Goal: Check status: Check status

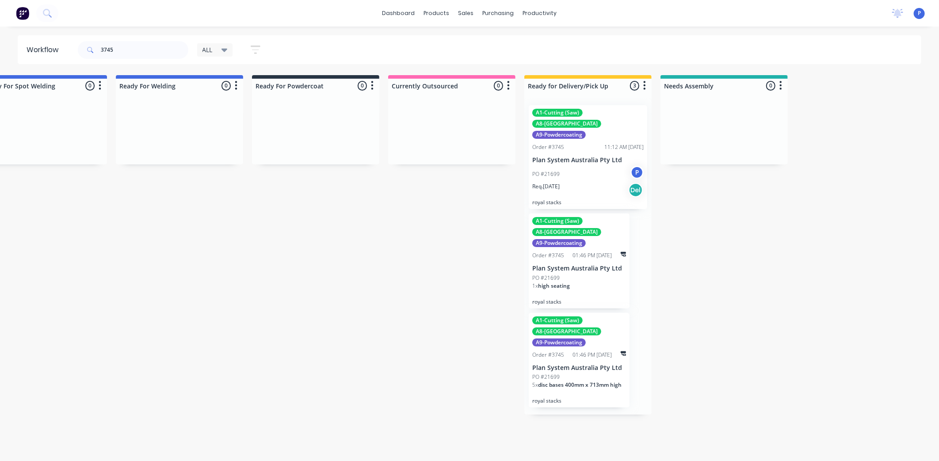
scroll to position [0, 1945]
click at [128, 46] on input "3745" at bounding box center [145, 50] width 88 height 18
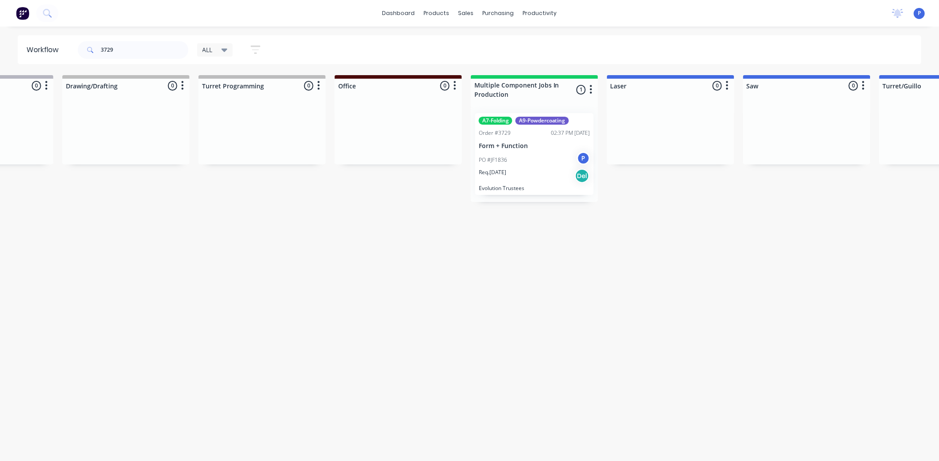
scroll to position [0, 620]
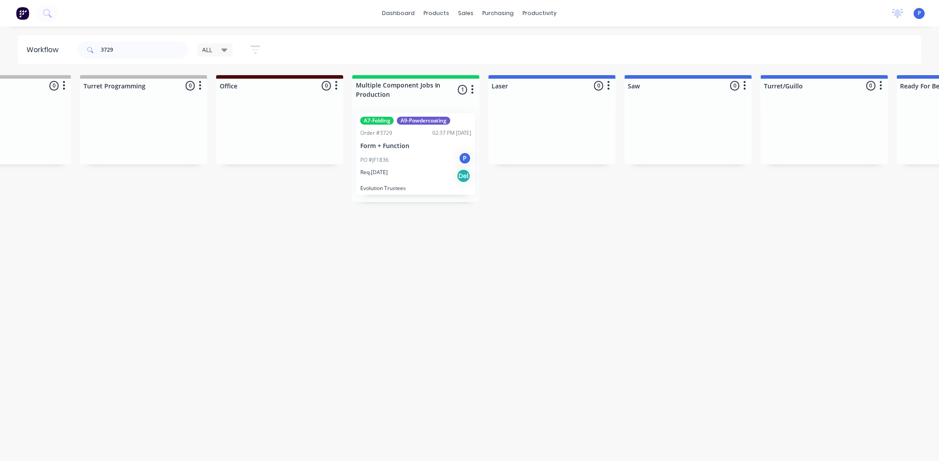
drag, startPoint x: 215, startPoint y: 218, endPoint x: 277, endPoint y: 221, distance: 61.5
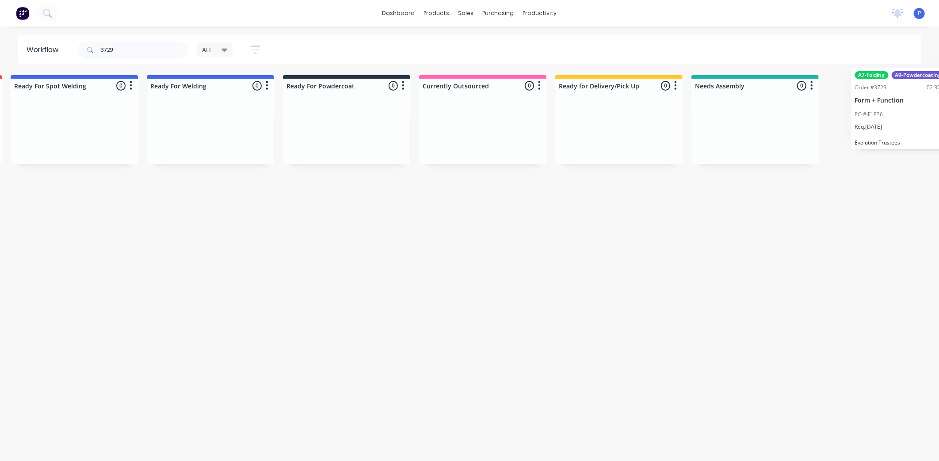
scroll to position [0, 1945]
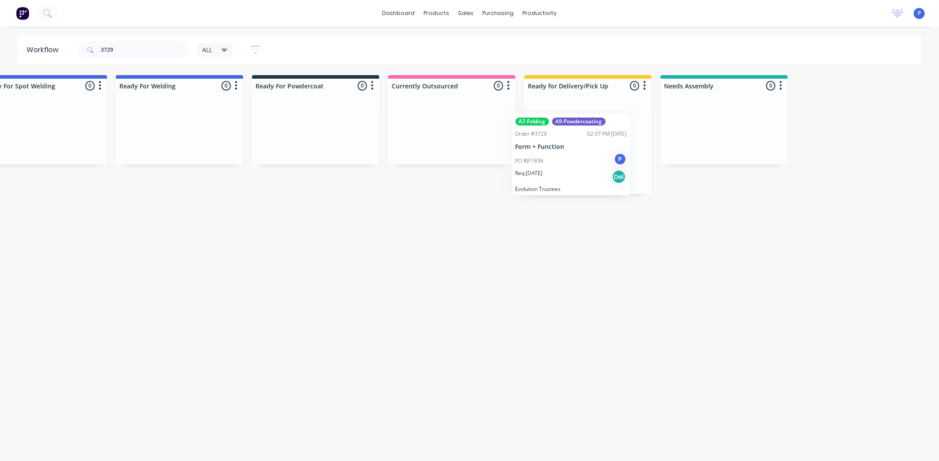
drag, startPoint x: 400, startPoint y: 162, endPoint x: 575, endPoint y: 160, distance: 174.6
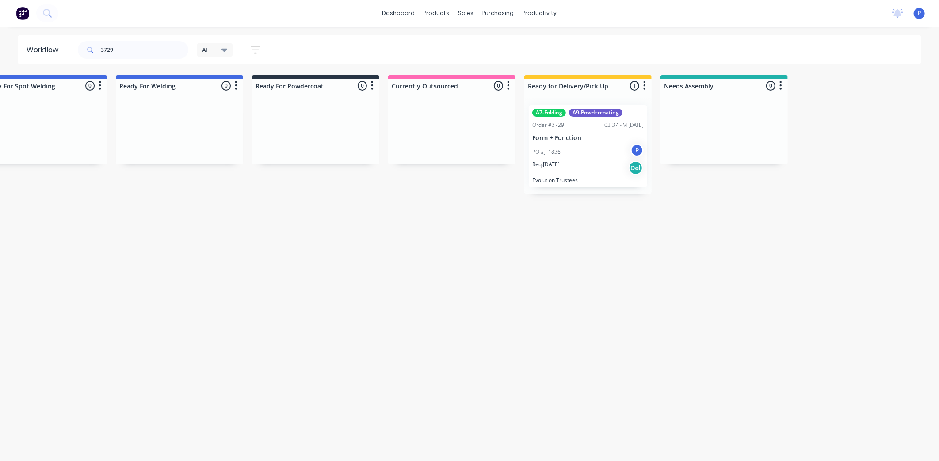
click at [575, 160] on div "Req. [DATE] Del" at bounding box center [587, 167] width 111 height 15
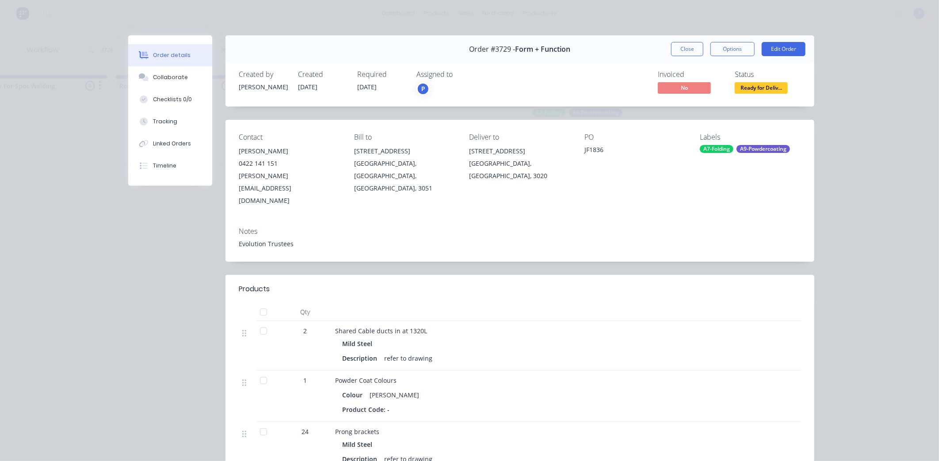
click at [261, 303] on div at bounding box center [264, 312] width 18 height 18
click at [153, 120] on div "Tracking" at bounding box center [165, 122] width 24 height 8
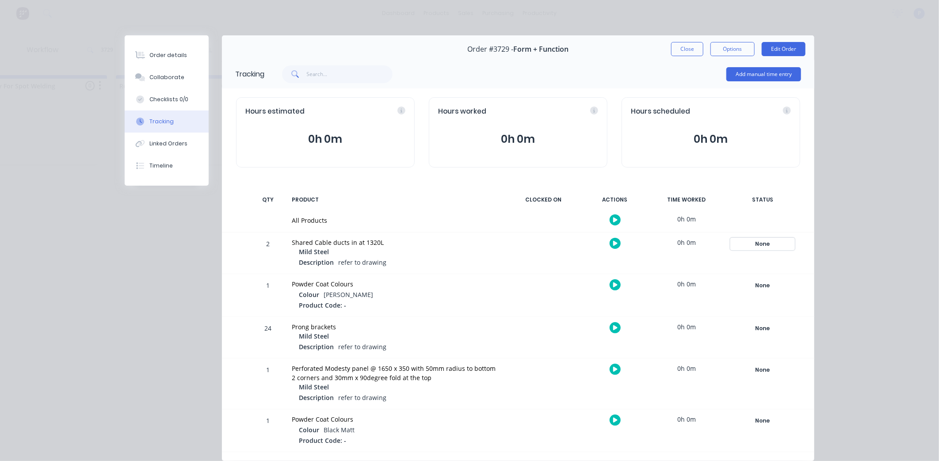
click at [769, 244] on div "None" at bounding box center [763, 243] width 64 height 11
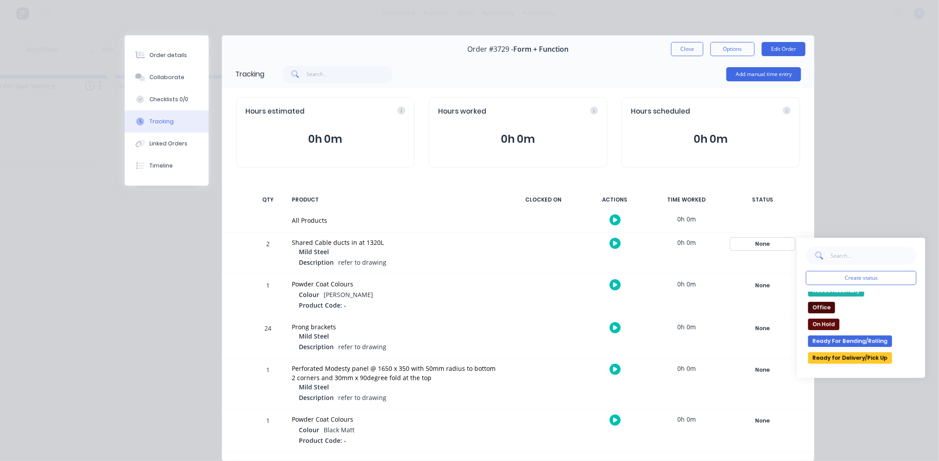
scroll to position [98, 0]
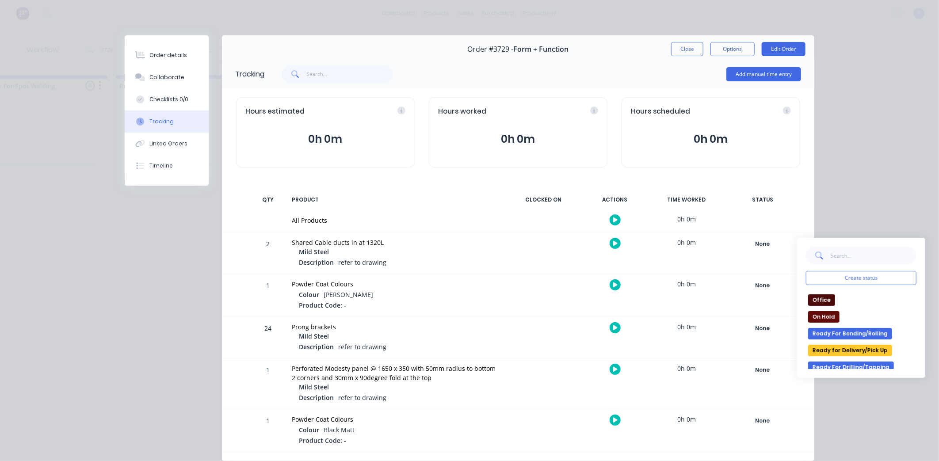
click at [879, 346] on button "Ready for Delivery/Pick Up" at bounding box center [850, 350] width 84 height 11
click at [763, 284] on div "None" at bounding box center [763, 285] width 64 height 11
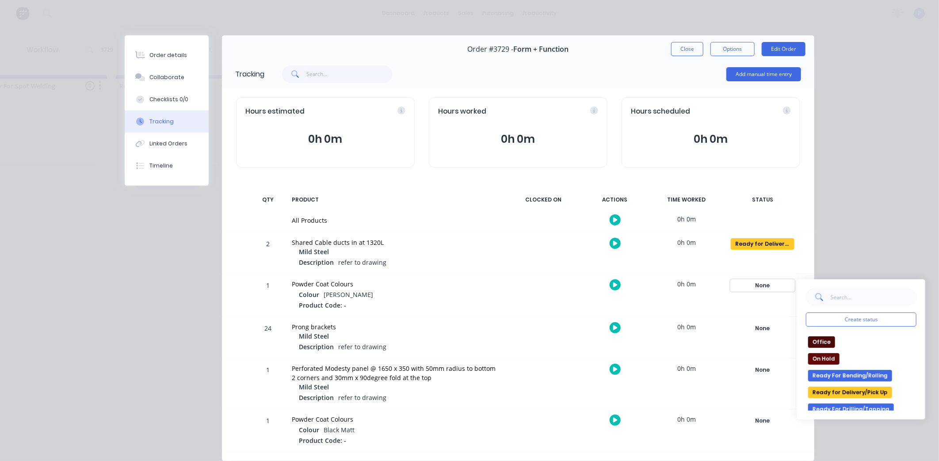
scroll to position [147, 0]
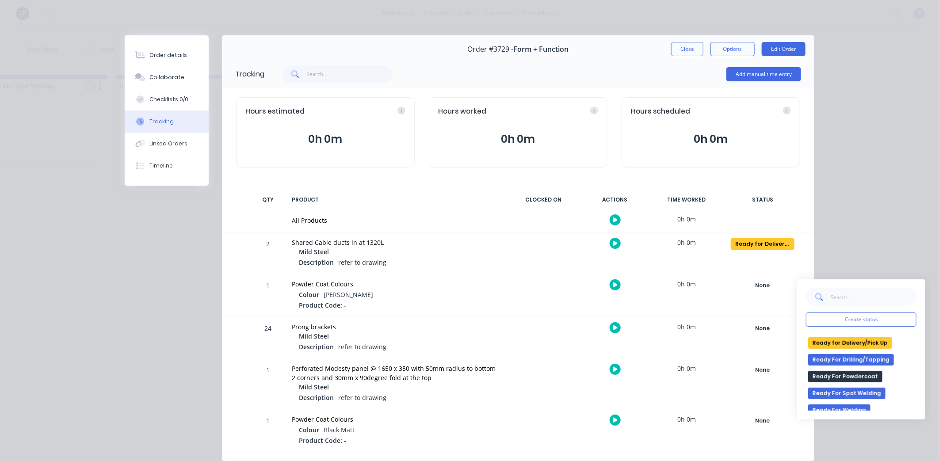
click at [853, 343] on button "Ready for Delivery/Pick Up" at bounding box center [850, 342] width 84 height 11
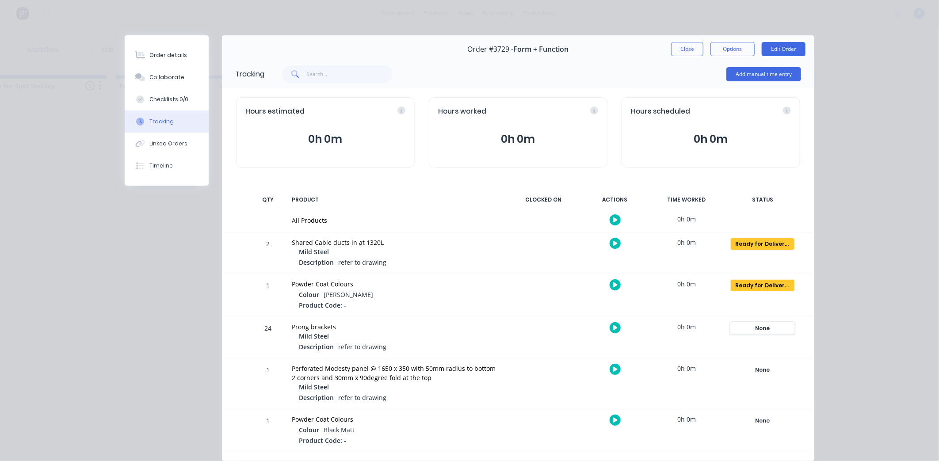
click at [768, 329] on div "None" at bounding box center [763, 328] width 64 height 11
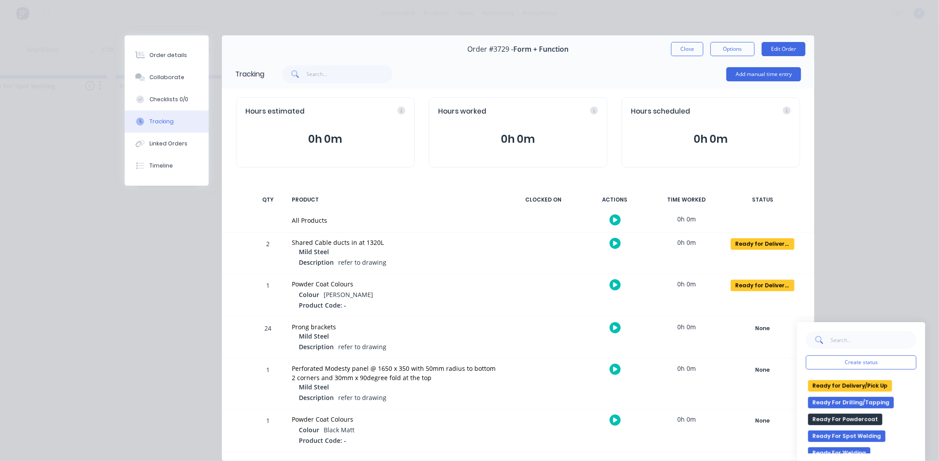
click at [863, 387] on button "Ready for Delivery/Pick Up" at bounding box center [850, 385] width 84 height 11
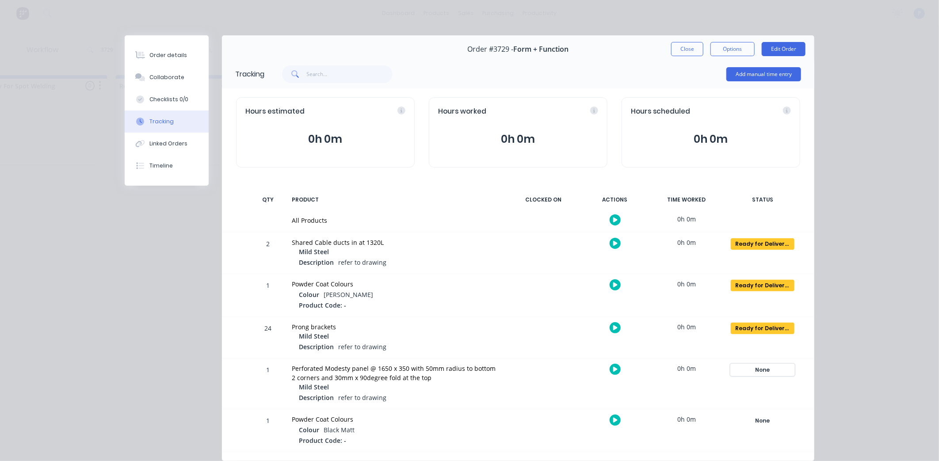
drag, startPoint x: 752, startPoint y: 368, endPoint x: 758, endPoint y: 372, distance: 7.7
click at [752, 368] on div "None" at bounding box center [763, 369] width 64 height 11
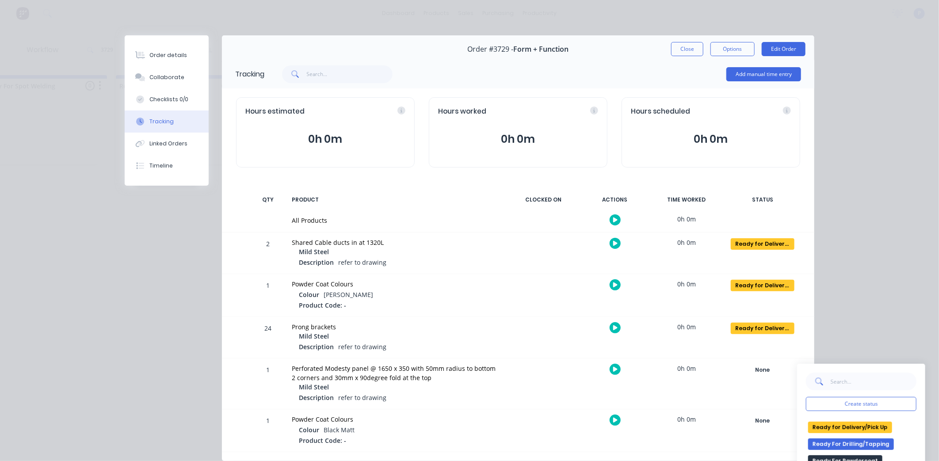
click at [849, 429] on button "Ready for Delivery/Pick Up" at bounding box center [850, 427] width 84 height 11
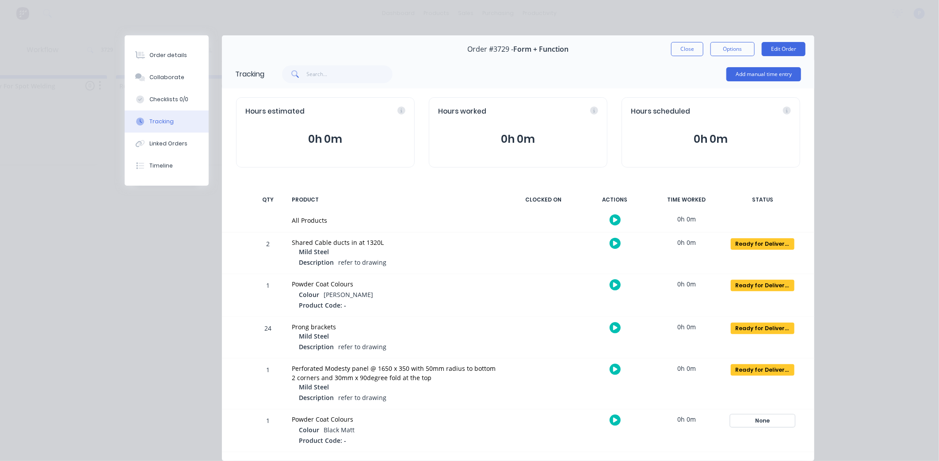
click at [763, 418] on div "None" at bounding box center [763, 420] width 64 height 11
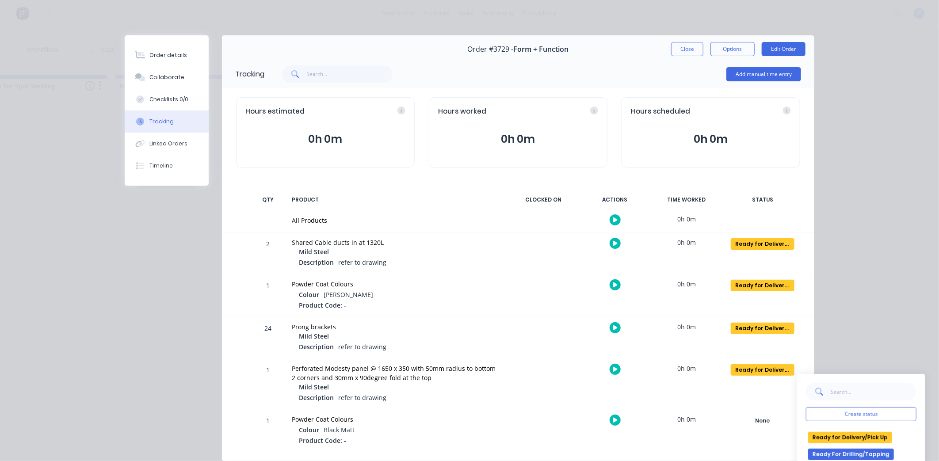
click at [847, 440] on button "Ready for Delivery/Pick Up" at bounding box center [850, 437] width 84 height 11
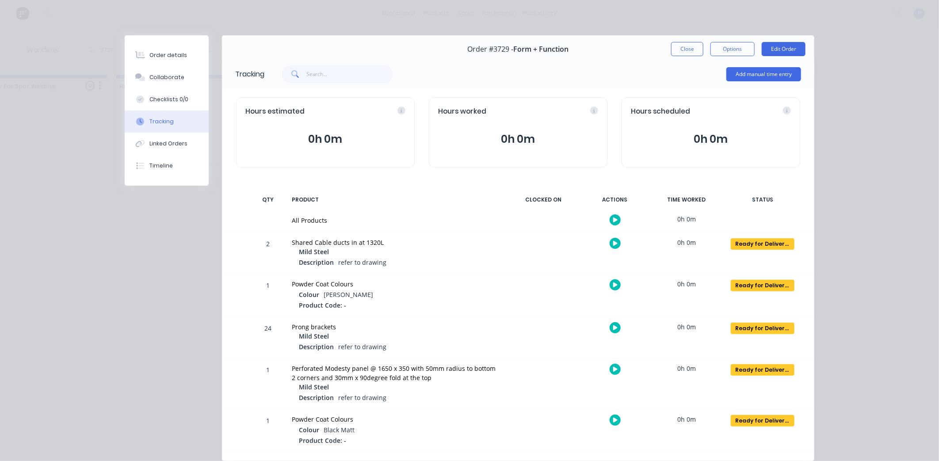
scroll to position [27, 0]
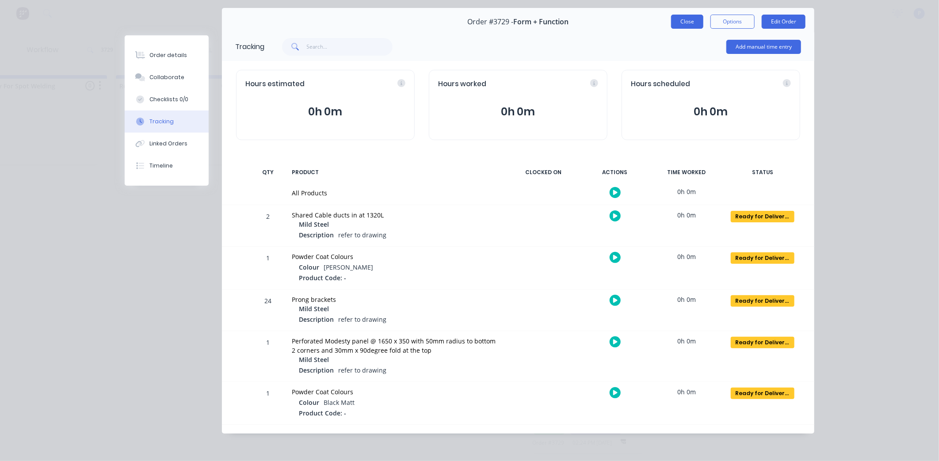
click at [685, 23] on button "Close" at bounding box center [687, 22] width 32 height 14
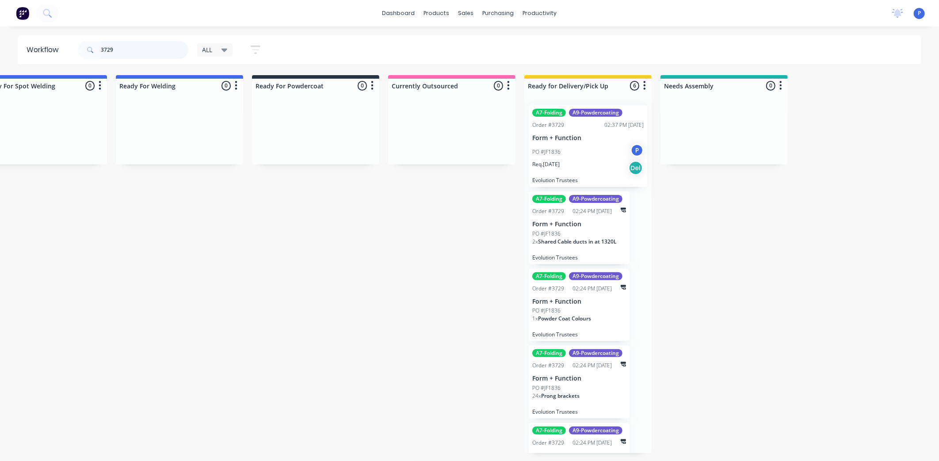
click at [122, 49] on input "3729" at bounding box center [145, 50] width 88 height 18
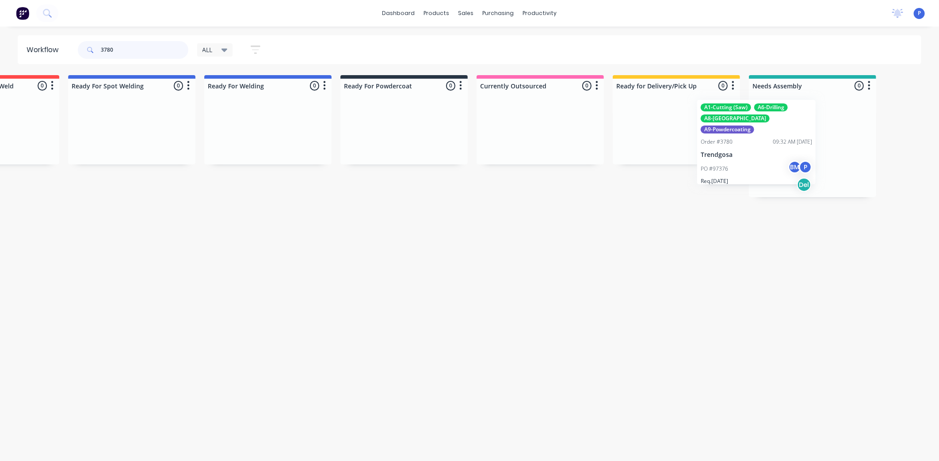
scroll to position [0, 1858]
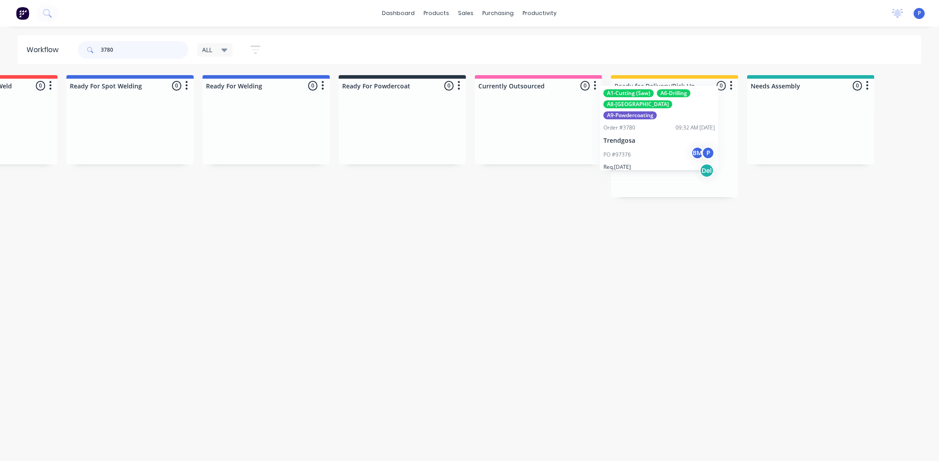
drag, startPoint x: 614, startPoint y: 152, endPoint x: 661, endPoint y: 136, distance: 49.6
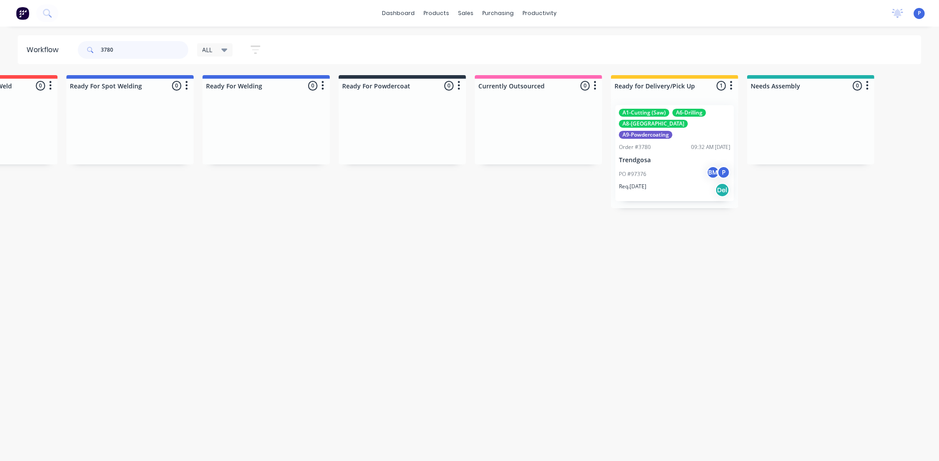
type input "3780"
click at [661, 143] on div "A1-Cutting (Saw) A6-Drilling A8-Welding A9-Powdercoating Order #3780 09:32 AM […" at bounding box center [674, 153] width 118 height 96
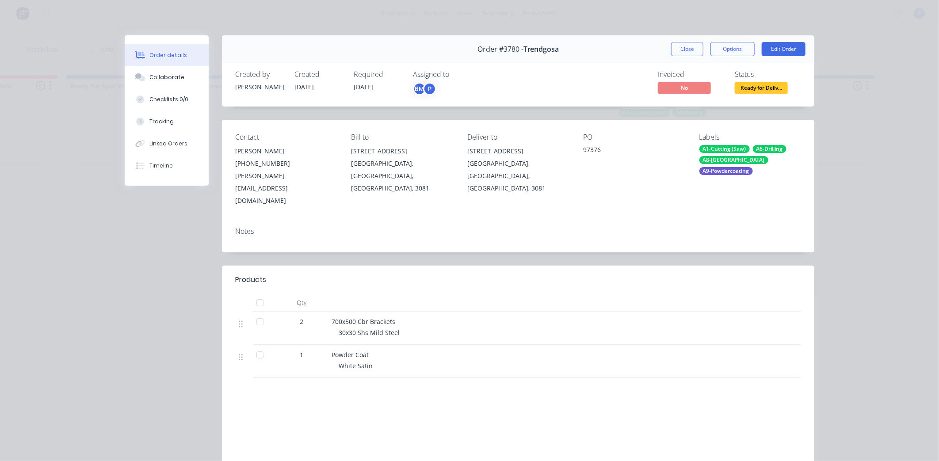
drag, startPoint x: 257, startPoint y: 278, endPoint x: 252, endPoint y: 274, distance: 5.8
click at [255, 294] on div at bounding box center [260, 303] width 18 height 18
click at [183, 120] on button "Tracking" at bounding box center [167, 121] width 84 height 22
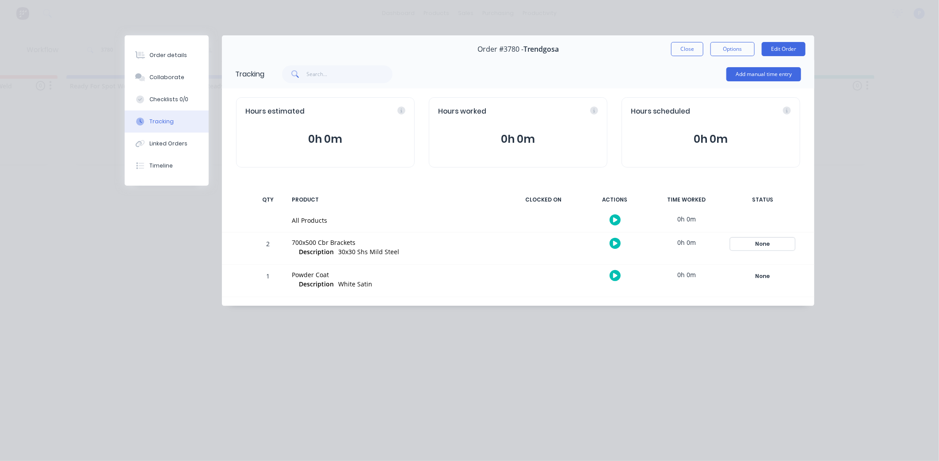
click at [789, 242] on div "None" at bounding box center [763, 243] width 64 height 11
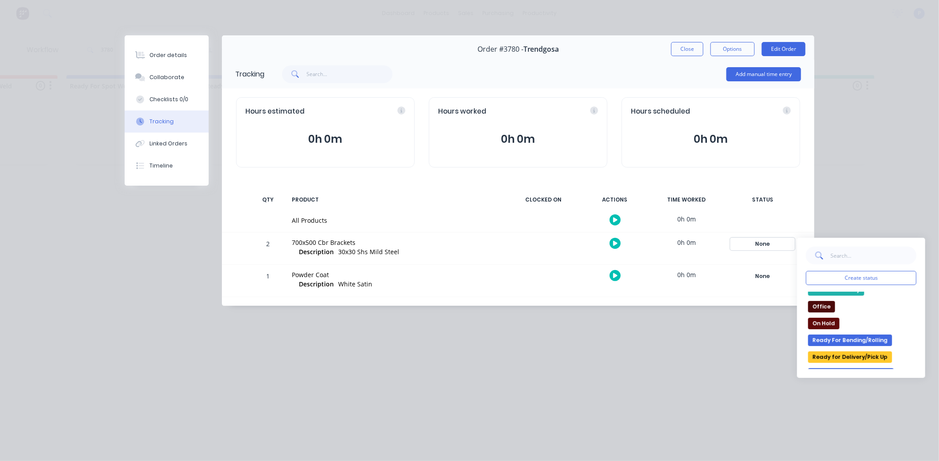
scroll to position [98, 0]
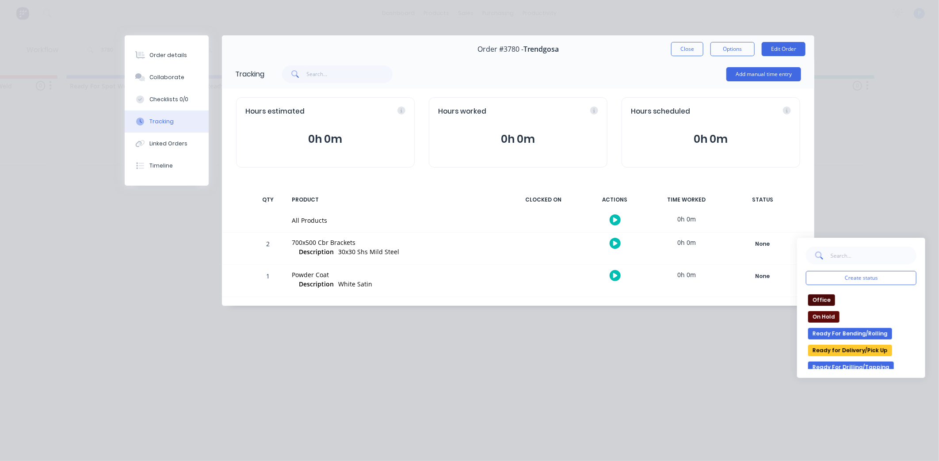
click at [846, 350] on button "Ready for Delivery/Pick Up" at bounding box center [850, 350] width 84 height 11
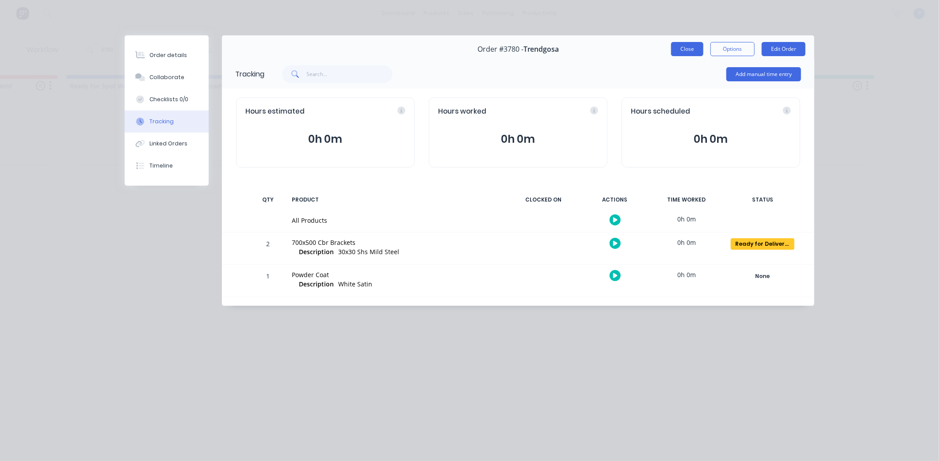
click at [686, 52] on button "Close" at bounding box center [687, 49] width 32 height 14
